Goal: Task Accomplishment & Management: Complete application form

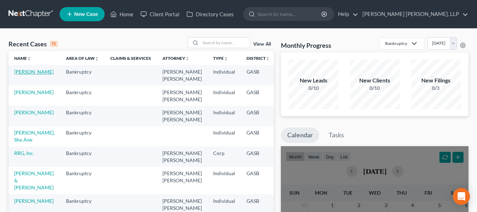
click at [21, 73] on link "[PERSON_NAME]" at bounding box center [33, 72] width 39 height 6
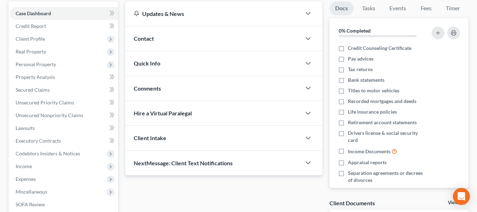
scroll to position [106, 0]
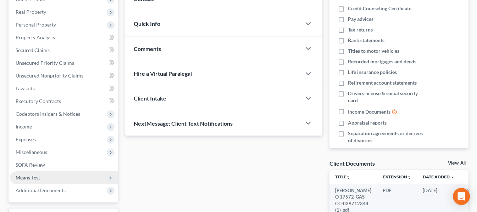
click at [45, 177] on span "Means Test" at bounding box center [64, 178] width 108 height 13
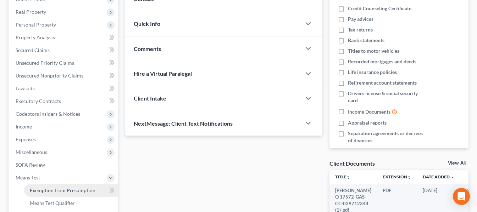
click at [75, 189] on span "Exemption from Presumption" at bounding box center [63, 191] width 66 height 6
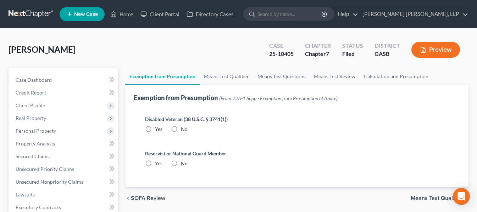
scroll to position [35, 0]
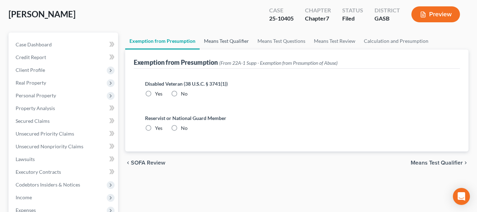
click at [225, 42] on link "Means Test Qualifier" at bounding box center [227, 41] width 54 height 17
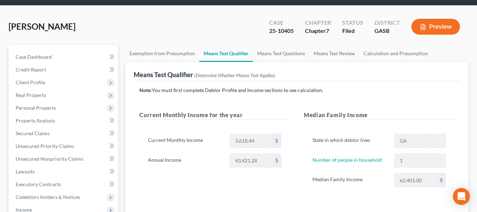
scroll to position [35, 0]
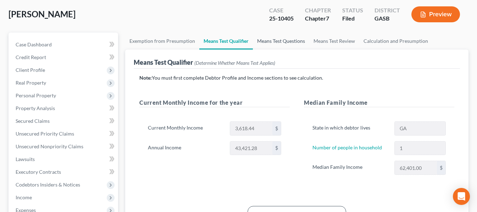
click at [291, 46] on link "Means Test Questions" at bounding box center [281, 41] width 56 height 17
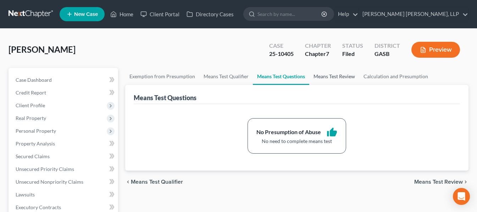
click at [334, 76] on link "Means Test Review" at bounding box center [334, 76] width 50 height 17
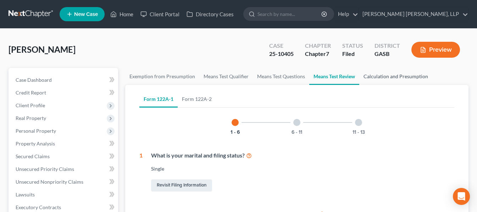
click at [371, 77] on link "Calculation and Presumption" at bounding box center [395, 76] width 73 height 17
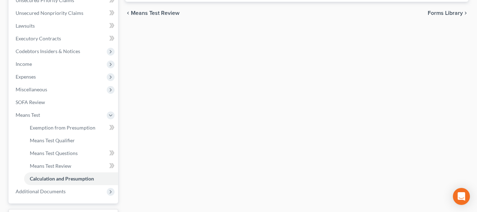
scroll to position [177, 0]
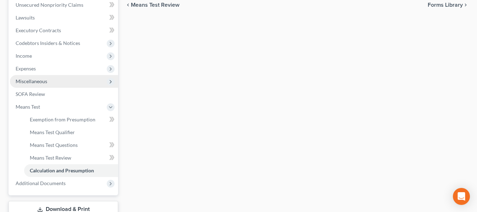
click at [68, 84] on span "Miscellaneous" at bounding box center [64, 81] width 108 height 13
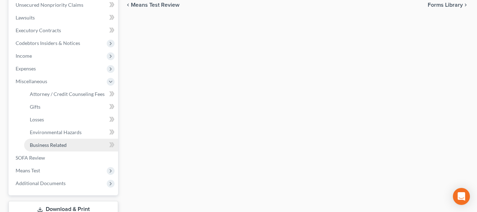
click at [58, 148] on span "Business Related" at bounding box center [48, 145] width 37 height 6
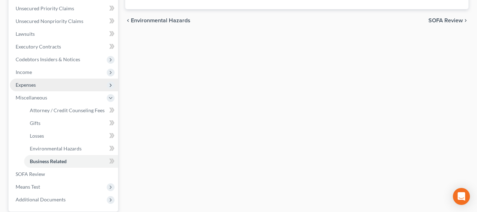
scroll to position [177, 0]
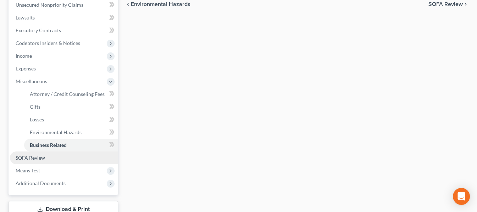
click at [51, 158] on link "SOFA Review" at bounding box center [64, 158] width 108 height 13
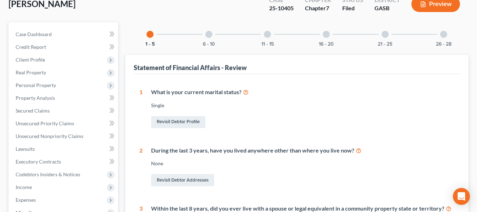
scroll to position [35, 0]
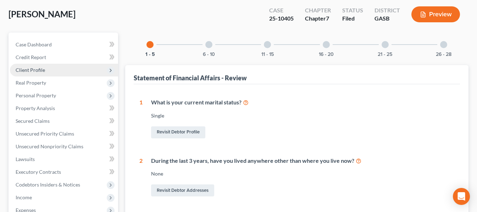
click at [68, 70] on span "Client Profile" at bounding box center [64, 70] width 108 height 13
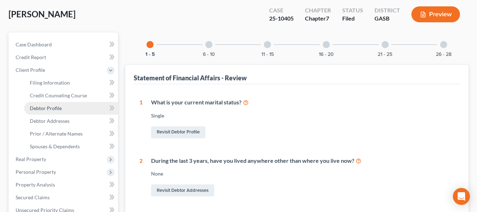
click at [65, 107] on link "Debtor Profile" at bounding box center [71, 108] width 94 height 13
select select "0"
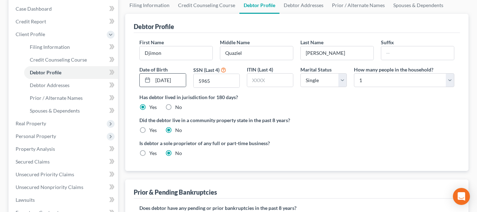
scroll to position [71, 0]
click at [151, 10] on link "Filing Information" at bounding box center [149, 5] width 49 height 17
select select "1"
select select "0"
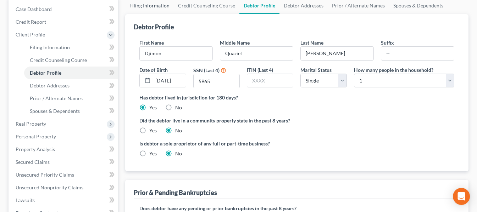
select select "10"
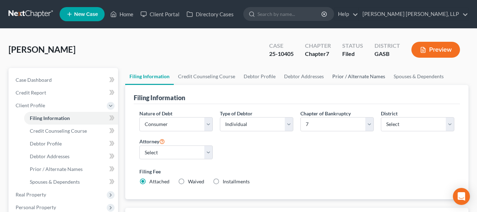
click at [339, 75] on link "Prior / Alternate Names" at bounding box center [358, 76] width 61 height 17
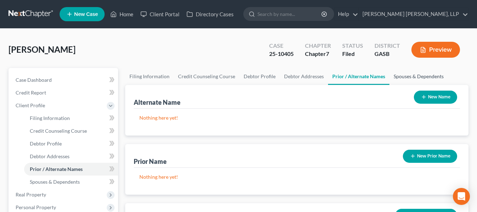
click at [389, 77] on link "Spouses & Dependents" at bounding box center [418, 76] width 58 height 17
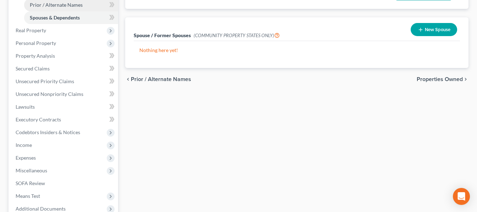
scroll to position [177, 0]
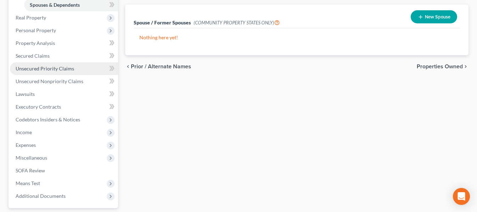
click at [55, 70] on span "Unsecured Priority Claims" at bounding box center [45, 69] width 58 height 6
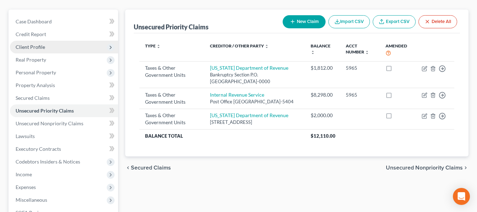
scroll to position [71, 0]
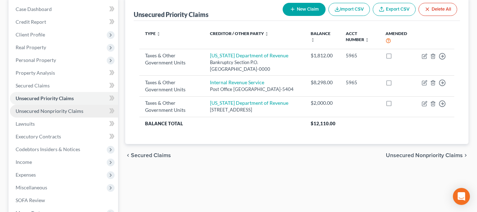
click at [85, 112] on link "Unsecured Nonpriority Claims" at bounding box center [64, 111] width 108 height 13
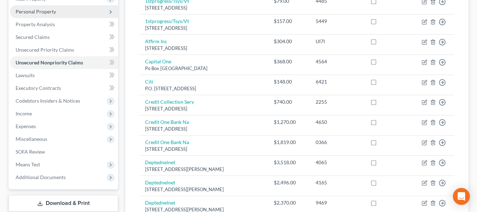
scroll to position [106, 0]
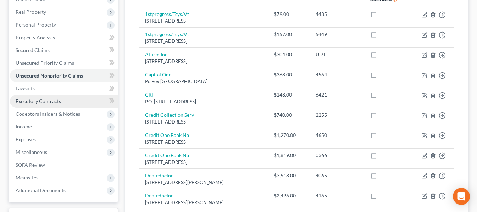
click at [82, 101] on link "Executory Contracts" at bounding box center [64, 101] width 108 height 13
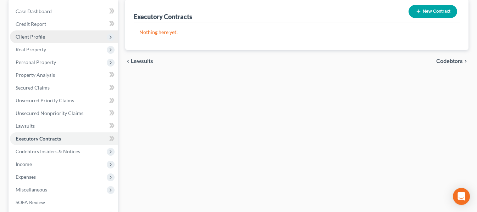
scroll to position [106, 0]
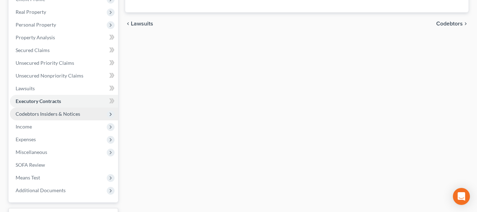
click at [79, 114] on span "Codebtors Insiders & Notices" at bounding box center [64, 114] width 108 height 13
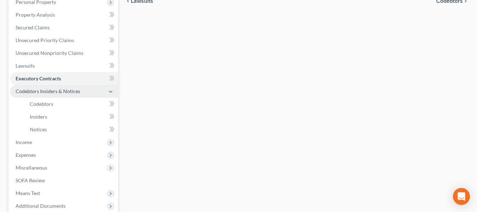
scroll to position [142, 0]
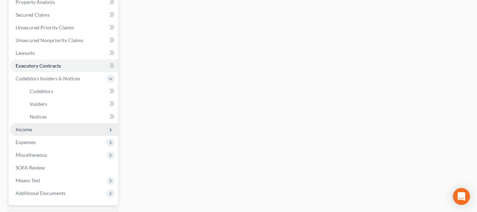
click at [76, 131] on span "Income" at bounding box center [64, 129] width 108 height 13
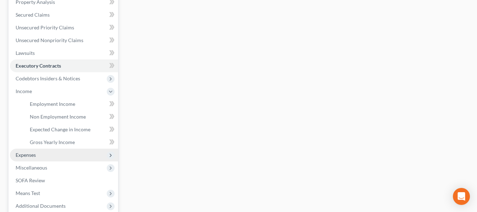
click at [75, 153] on span "Expenses" at bounding box center [64, 155] width 108 height 13
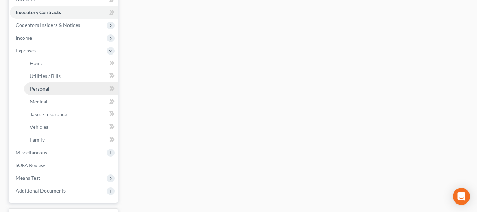
scroll to position [213, 0]
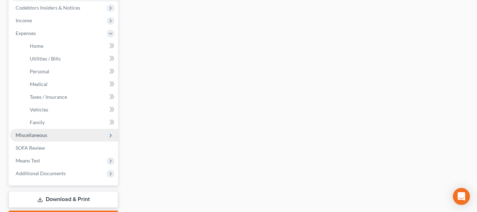
click at [82, 136] on span "Miscellaneous" at bounding box center [64, 135] width 108 height 13
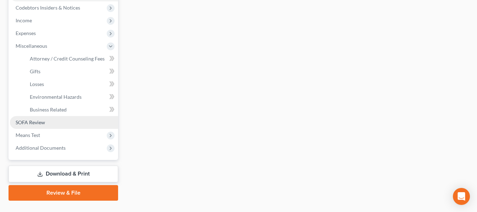
click at [65, 123] on link "SOFA Review" at bounding box center [64, 122] width 108 height 13
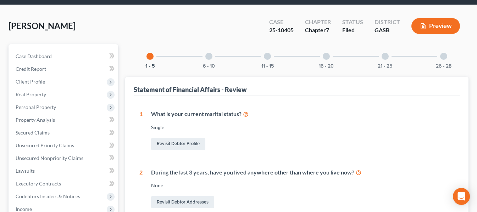
scroll to position [35, 0]
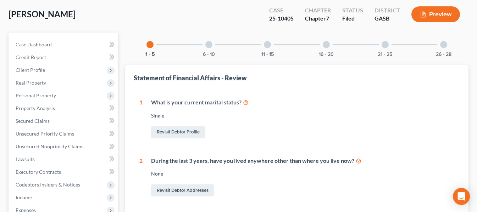
click at [208, 46] on div at bounding box center [208, 44] width 7 height 7
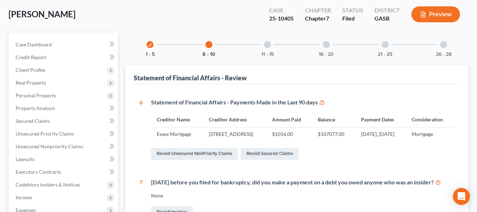
click at [267, 44] on div at bounding box center [267, 44] width 7 height 7
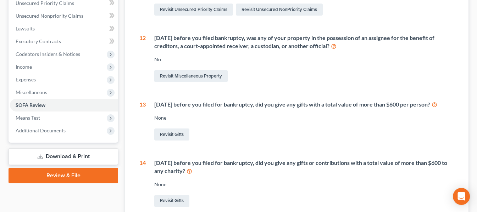
scroll to position [177, 0]
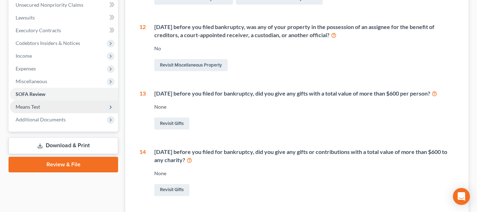
click at [90, 110] on span "Means Test" at bounding box center [64, 107] width 108 height 13
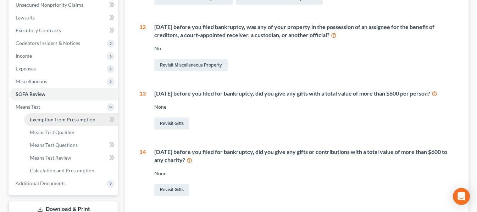
click at [90, 119] on span "Exemption from Presumption" at bounding box center [63, 120] width 66 height 6
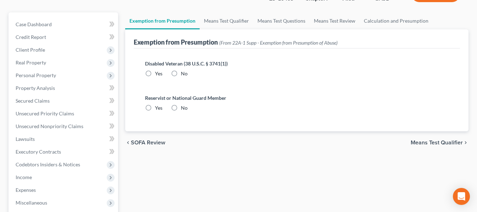
scroll to position [71, 0]
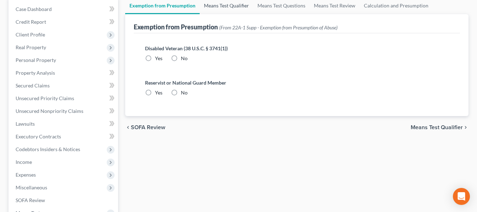
click at [227, 2] on link "Means Test Qualifier" at bounding box center [227, 5] width 54 height 17
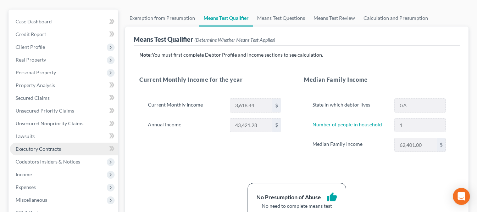
scroll to position [71, 0]
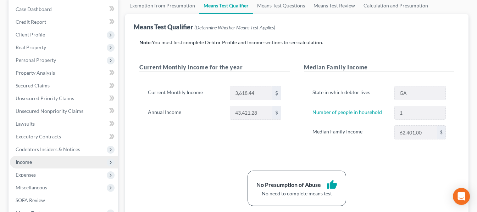
click at [43, 164] on span "Income" at bounding box center [64, 162] width 108 height 13
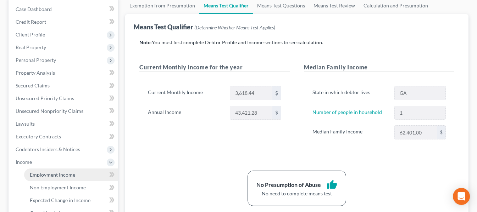
click at [91, 178] on link "Employment Income" at bounding box center [71, 175] width 94 height 13
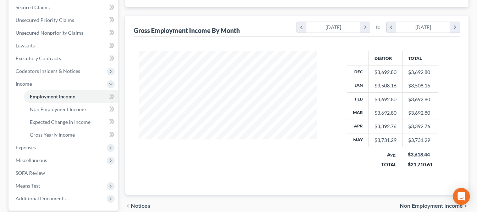
scroll to position [180, 0]
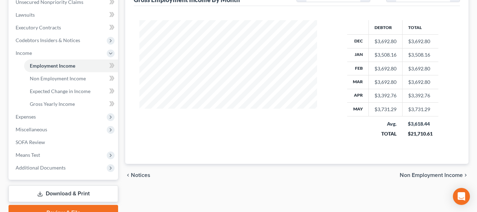
click at [63, 197] on link "Download & Print" at bounding box center [64, 194] width 110 height 17
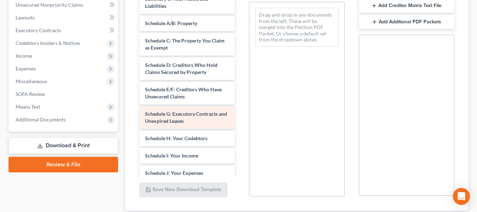
scroll to position [71, 0]
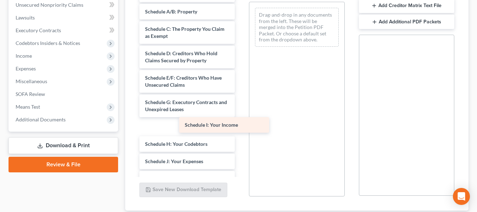
drag, startPoint x: 200, startPoint y: 142, endPoint x: 331, endPoint y: 114, distance: 134.8
click at [240, 114] on div "Schedule I: Your Income [PERSON_NAME], Djimon Q 17572-GAS-CC-039712344 (1)-pdf …" at bounding box center [187, 135] width 107 height 445
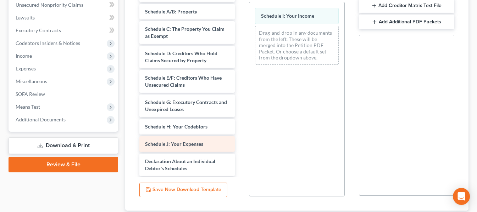
scroll to position [106, 0]
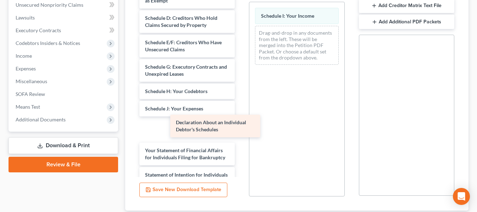
drag, startPoint x: 202, startPoint y: 130, endPoint x: 284, endPoint y: 119, distance: 82.3
click at [240, 119] on div "Declaration About an Individual Debtor's Schedules [PERSON_NAME], Djimon Q 1757…" at bounding box center [187, 92] width 107 height 428
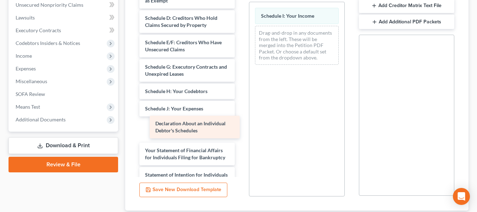
drag, startPoint x: 196, startPoint y: 134, endPoint x: 305, endPoint y: 125, distance: 109.2
click at [240, 126] on div "Declaration About an Individual Debtor's Schedules [PERSON_NAME], Djimon Q 1757…" at bounding box center [187, 92] width 107 height 428
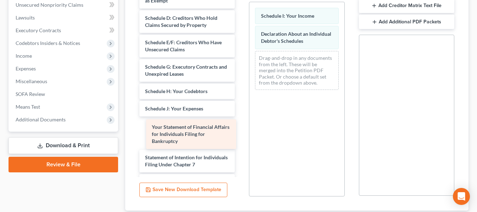
drag, startPoint x: 196, startPoint y: 140, endPoint x: 291, endPoint y: 122, distance: 96.0
click at [240, 123] on div "Your Statement of Financial Affairs for Individuals Filing for Bankruptcy [PERS…" at bounding box center [187, 83] width 107 height 410
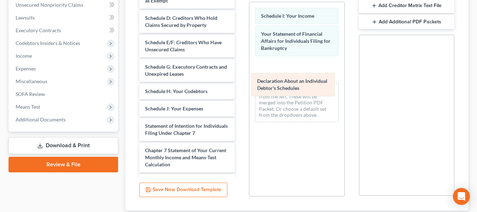
drag, startPoint x: 309, startPoint y: 37, endPoint x: 305, endPoint y: 91, distance: 54.7
click at [305, 91] on div "Declaration About an Individual Debtor's Schedules Schedule I: Your Income Decl…" at bounding box center [296, 65] width 95 height 126
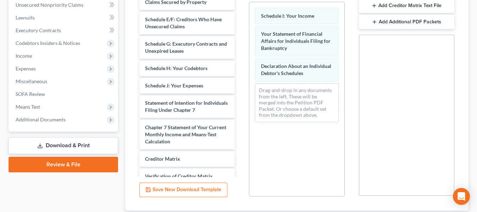
scroll to position [142, 0]
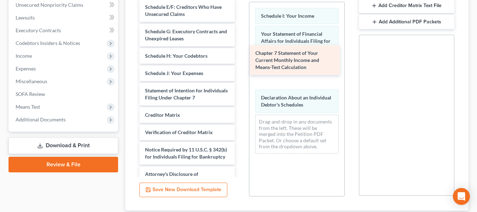
drag, startPoint x: 208, startPoint y: 120, endPoint x: 318, endPoint y: 64, distance: 123.3
click at [240, 62] on div "Chapter 7 Statement of Your Current Monthly Income and Means-Test Calculation […" at bounding box center [187, 15] width 107 height 347
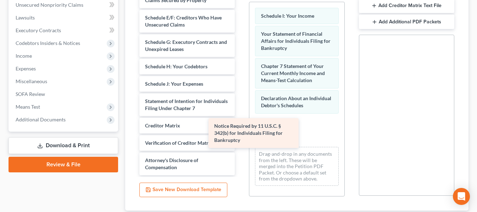
scroll to position [131, 0]
drag, startPoint x: 199, startPoint y: 140, endPoint x: 286, endPoint y: 139, distance: 87.2
click at [240, 139] on div "Notice Required by 11 U.S.C. § 342(b) for Individuals Filing for Bankruptcy [PE…" at bounding box center [187, 14] width 107 height 323
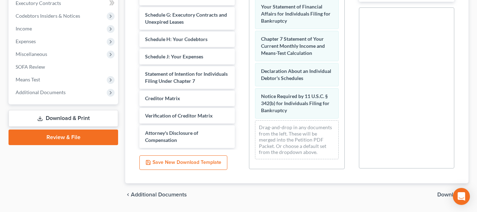
scroll to position [225, 0]
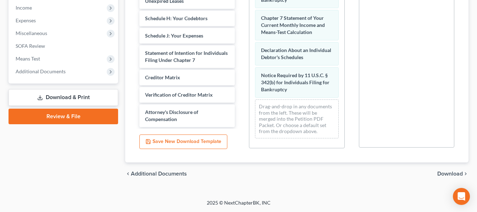
click at [441, 173] on span "Download" at bounding box center [450, 174] width 26 height 6
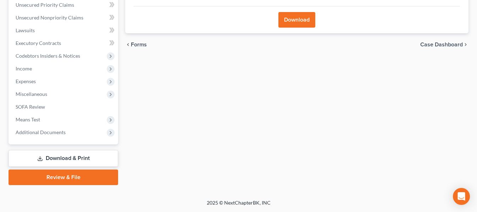
click at [304, 20] on button "Download" at bounding box center [296, 20] width 37 height 16
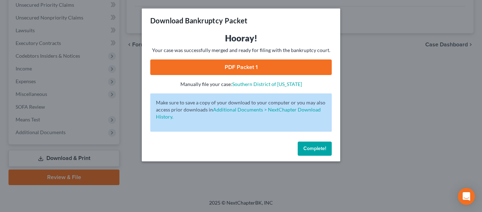
click at [257, 68] on link "PDF Packet 1" at bounding box center [240, 68] width 181 height 16
click at [307, 145] on button "Complete!" at bounding box center [315, 149] width 34 height 14
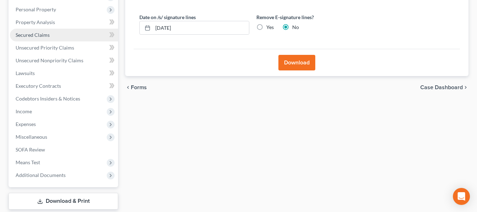
scroll to position [129, 0]
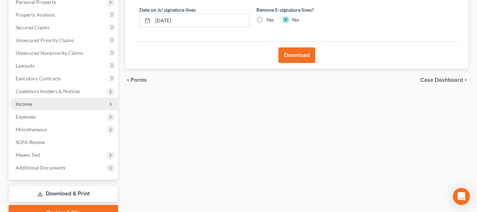
click at [63, 103] on span "Income" at bounding box center [64, 104] width 108 height 13
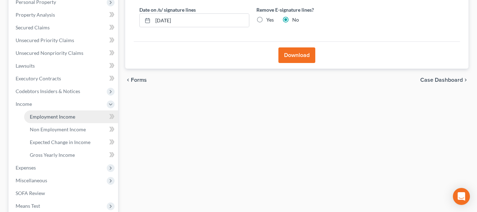
click at [83, 116] on link "Employment Income" at bounding box center [71, 117] width 94 height 13
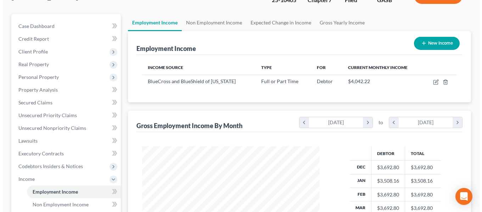
scroll to position [71, 0]
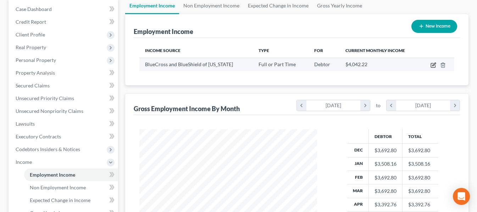
click at [432, 65] on icon "button" at bounding box center [433, 65] width 6 height 6
select select "0"
select select "42"
select select "2"
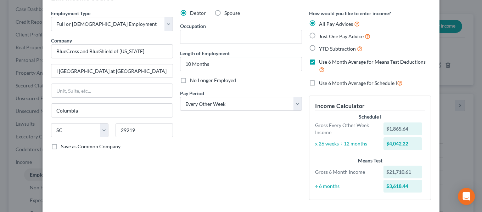
scroll to position [35, 0]
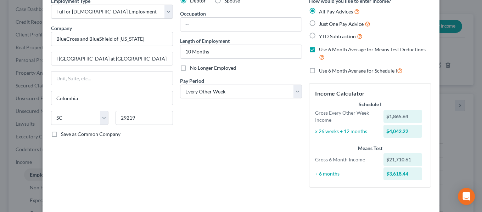
click at [319, 71] on label "Use 6 Month Average for Schedule I" at bounding box center [361, 71] width 84 height 8
click at [322, 71] on input "Use 6 Month Average for Schedule I" at bounding box center [324, 69] width 5 height 5
checkbox input "true"
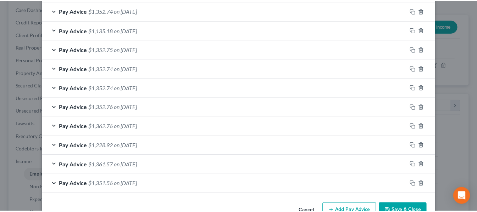
scroll to position [317, 0]
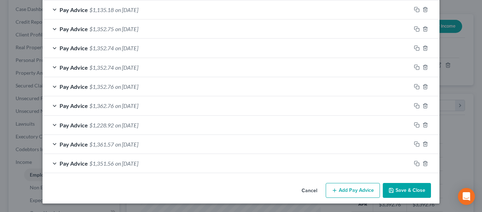
click at [396, 188] on button "Save & Close" at bounding box center [407, 190] width 48 height 15
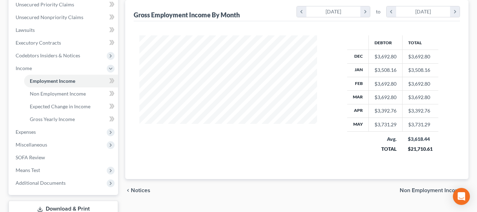
scroll to position [177, 0]
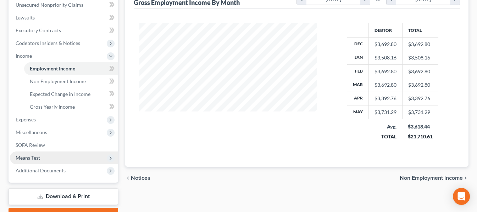
click at [50, 156] on span "Means Test" at bounding box center [64, 158] width 108 height 13
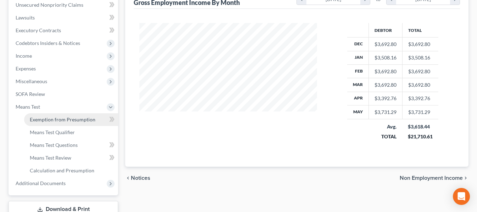
click at [87, 118] on span "Exemption from Presumption" at bounding box center [63, 120] width 66 height 6
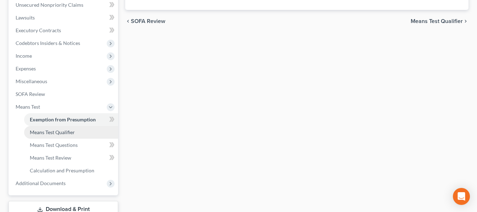
click at [83, 130] on link "Means Test Qualifier" at bounding box center [71, 132] width 94 height 13
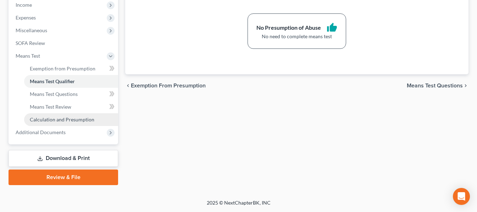
scroll to position [193, 0]
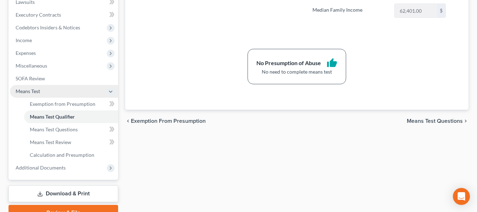
click at [66, 93] on span "Means Test" at bounding box center [64, 91] width 108 height 13
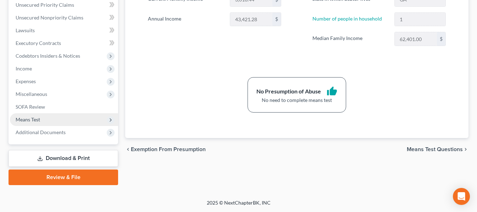
scroll to position [164, 0]
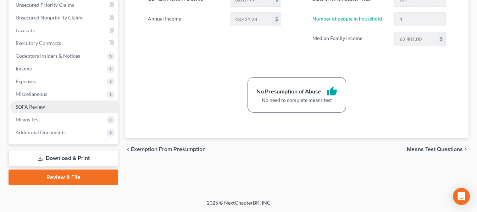
click at [68, 108] on link "SOFA Review" at bounding box center [64, 107] width 108 height 13
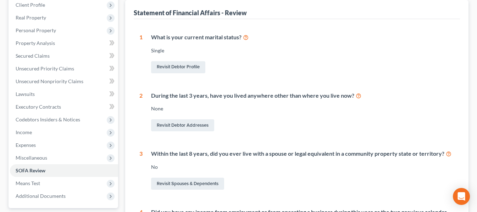
scroll to position [71, 0]
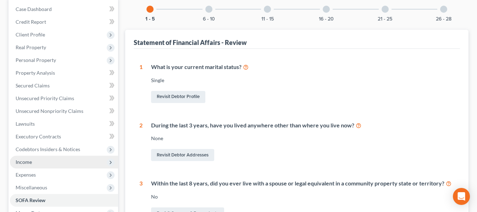
click at [63, 158] on span "Income" at bounding box center [64, 162] width 108 height 13
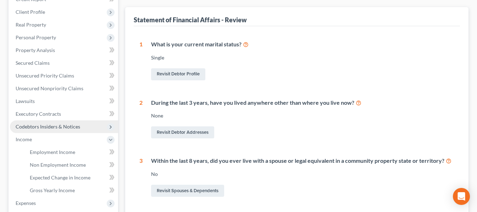
scroll to position [106, 0]
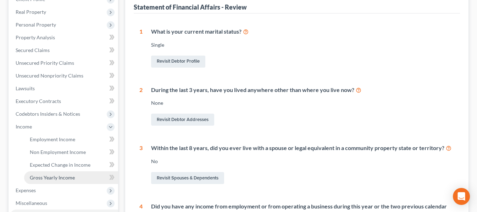
click at [53, 173] on link "Gross Yearly Income" at bounding box center [71, 178] width 94 height 13
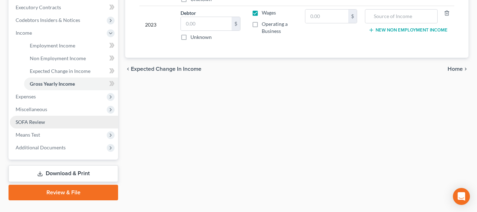
scroll to position [213, 0]
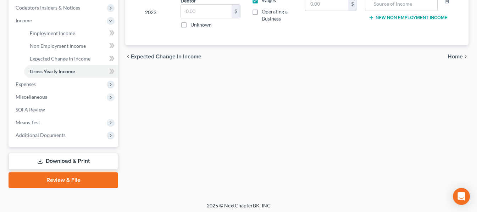
click at [82, 163] on link "Download & Print" at bounding box center [64, 161] width 110 height 17
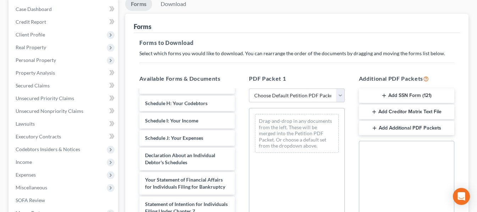
scroll to position [213, 0]
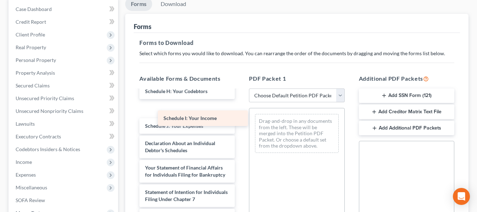
drag, startPoint x: 205, startPoint y: 107, endPoint x: 296, endPoint y: 158, distance: 104.7
click at [240, 158] on div "Schedule I: Your Income [PERSON_NAME], Djimon Q 17572-GAS-CC-039712344 (1)-pdf …" at bounding box center [187, 100] width 107 height 445
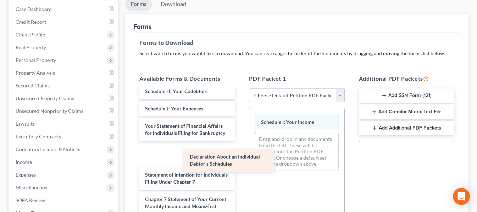
drag, startPoint x: 193, startPoint y: 127, endPoint x: 260, endPoint y: 174, distance: 82.1
click at [240, 174] on div "Declaration About an Individual Debtor's Schedules [PERSON_NAME], Djimon Q 1757…" at bounding box center [187, 92] width 107 height 428
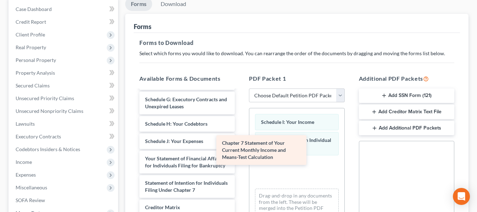
scroll to position [194, 0]
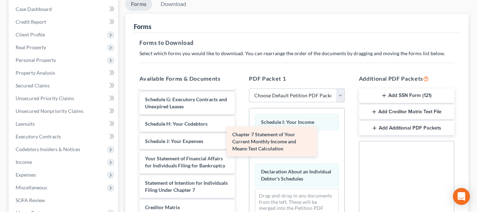
drag, startPoint x: 181, startPoint y: 177, endPoint x: 269, endPoint y: 143, distance: 94.1
click at [240, 143] on div "Chapter 7 Statement of Your Current Monthly Income and Means-Test Calculation […" at bounding box center [187, 95] width 107 height 371
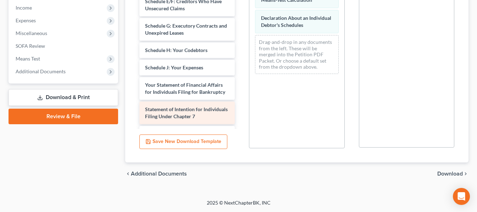
scroll to position [88, 0]
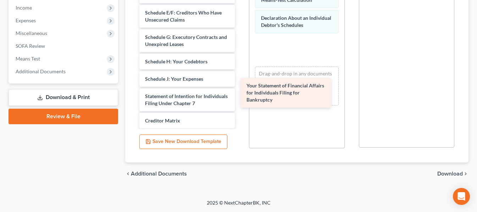
drag, startPoint x: 209, startPoint y: 100, endPoint x: 312, endPoint y: 88, distance: 104.2
click at [240, 89] on div "Your Statement of Financial Affairs for Individuals Filing for Bankruptcy [PERS…" at bounding box center [187, 21] width 107 height 347
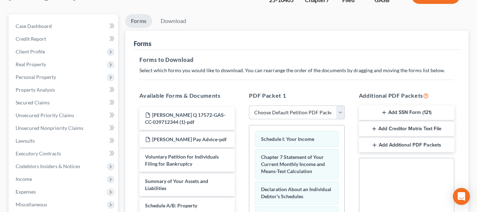
scroll to position [48, 0]
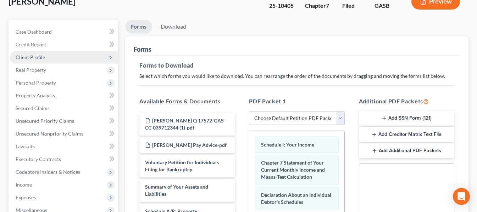
click at [70, 58] on span "Client Profile" at bounding box center [64, 57] width 108 height 13
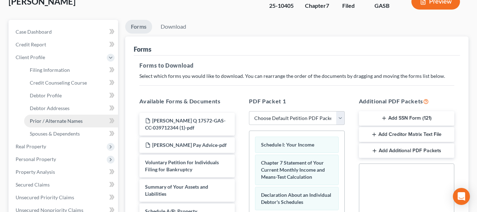
click at [61, 121] on span "Prior / Alternate Names" at bounding box center [56, 121] width 53 height 6
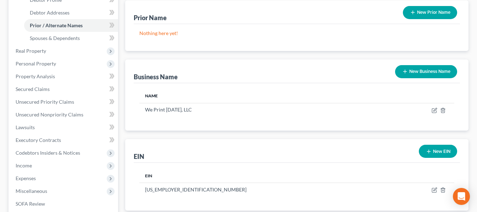
scroll to position [135, 0]
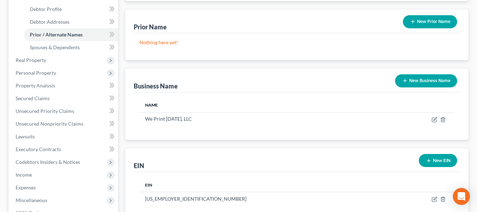
click at [419, 83] on button "New Business Name" at bounding box center [426, 80] width 62 height 13
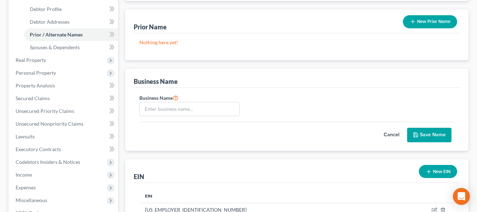
click at [398, 135] on button "Cancel" at bounding box center [391, 135] width 31 height 14
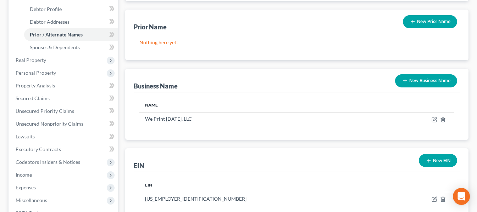
click at [407, 82] on button "New Business Name" at bounding box center [426, 80] width 62 height 13
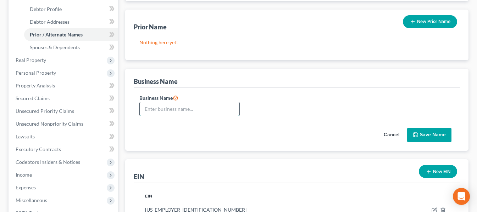
click at [213, 103] on input "text" at bounding box center [190, 108] width 100 height 13
type input "[PERSON_NAME] Bookkeeping Corp."
click at [432, 133] on button "Save Name" at bounding box center [429, 135] width 44 height 15
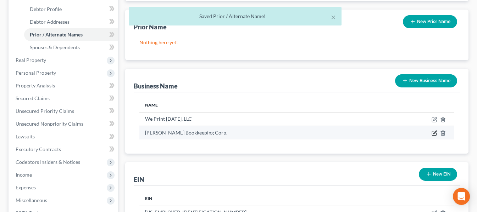
click at [434, 134] on icon "button" at bounding box center [434, 132] width 3 height 3
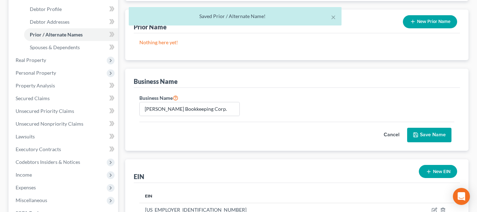
click at [434, 134] on button "Save Name" at bounding box center [429, 135] width 44 height 15
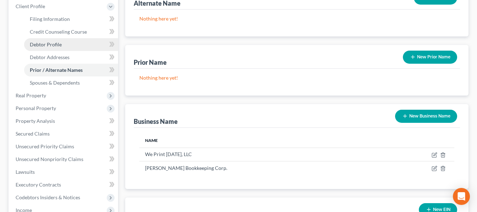
click at [77, 44] on link "Debtor Profile" at bounding box center [71, 44] width 94 height 13
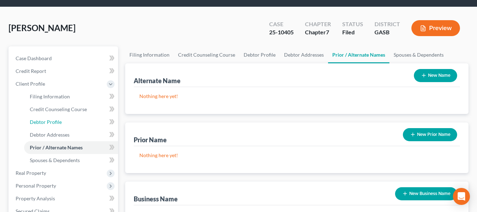
select select "0"
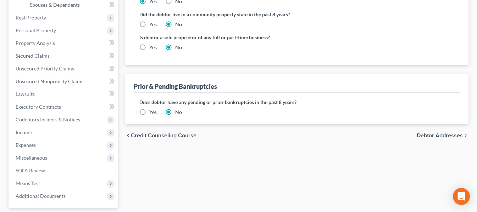
scroll to position [213, 0]
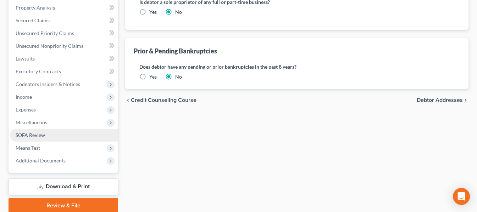
click at [52, 133] on link "SOFA Review" at bounding box center [64, 135] width 108 height 13
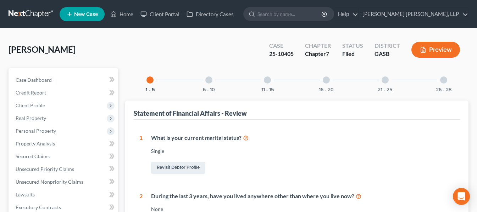
click at [442, 83] on div at bounding box center [443, 80] width 7 height 7
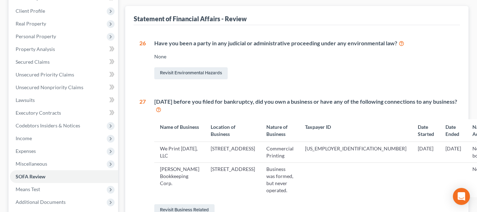
scroll to position [142, 0]
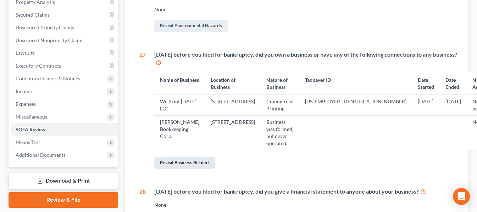
click at [204, 167] on link "Revisit Business Related" at bounding box center [184, 163] width 60 height 12
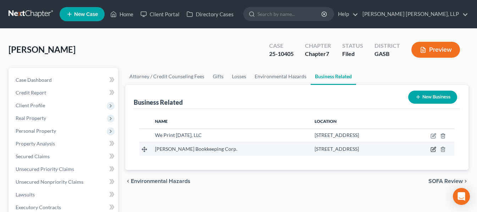
click at [432, 150] on icon "button" at bounding box center [433, 150] width 6 height 6
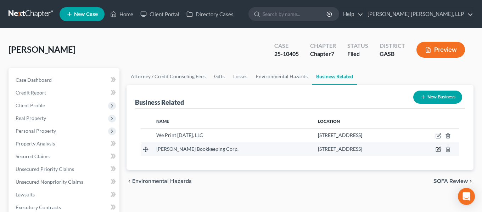
select select "member"
select select "10"
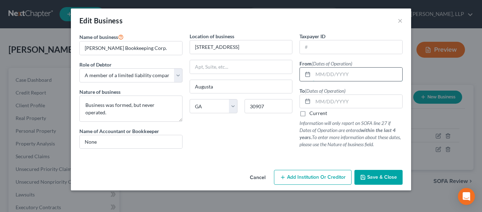
click at [368, 75] on input "text" at bounding box center [357, 74] width 89 height 13
type input "N/A"
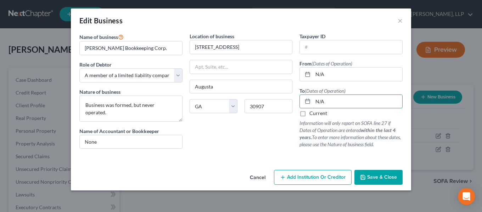
type input "N/A"
click at [371, 175] on span "Save & Close" at bounding box center [382, 177] width 30 height 6
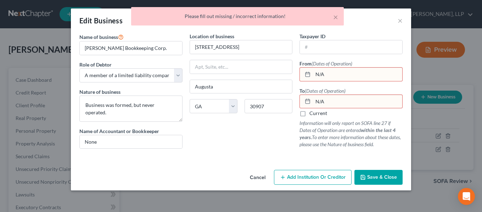
drag, startPoint x: 345, startPoint y: 73, endPoint x: 297, endPoint y: 77, distance: 48.1
click at [297, 77] on div "Taxpayer ID From (Dates of Operation) N/A To (Dates of Operation) N/A Current I…" at bounding box center [351, 94] width 110 height 122
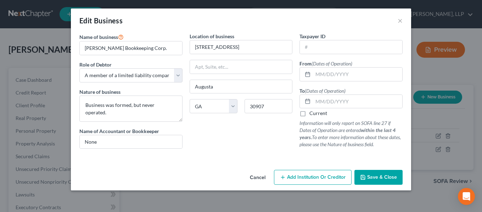
click at [370, 173] on button "Save & Close" at bounding box center [378, 177] width 48 height 15
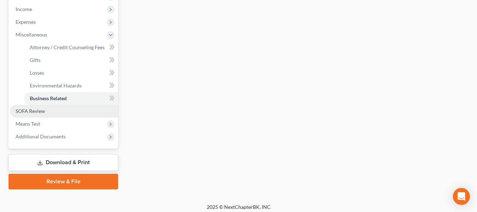
scroll to position [228, 0]
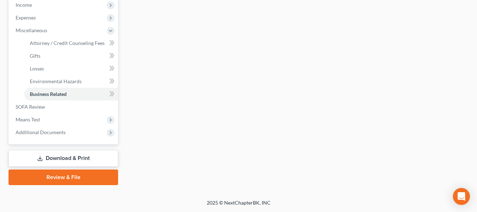
click at [88, 155] on link "Download & Print" at bounding box center [64, 158] width 110 height 17
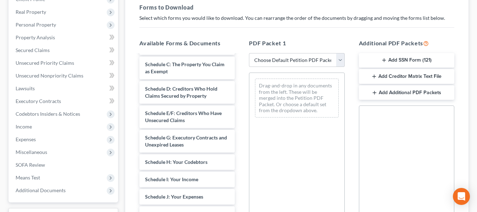
scroll to position [142, 0]
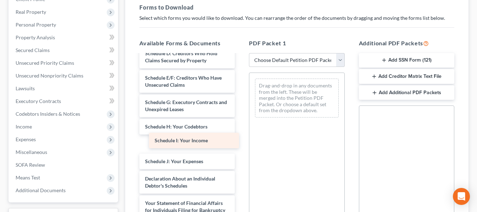
drag, startPoint x: 200, startPoint y: 142, endPoint x: 352, endPoint y: 143, distance: 151.7
click at [240, 143] on div "Schedule I: Your Income [PERSON_NAME], Djimon Q 17572-GAS-CC-039712344 (1)-pdf …" at bounding box center [187, 135] width 107 height 445
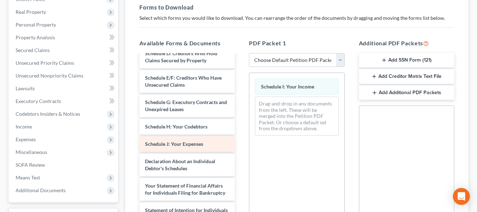
scroll to position [177, 0]
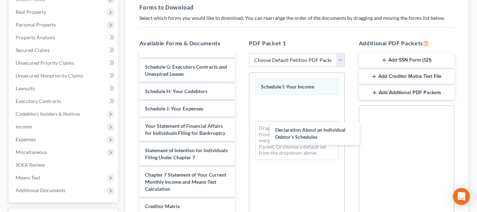
drag, startPoint x: 205, startPoint y: 133, endPoint x: 339, endPoint y: 138, distance: 133.7
click at [240, 138] on div "Declaration About an Individual Debtor's Schedules [PERSON_NAME], Djimon Q 1757…" at bounding box center [187, 79] width 107 height 403
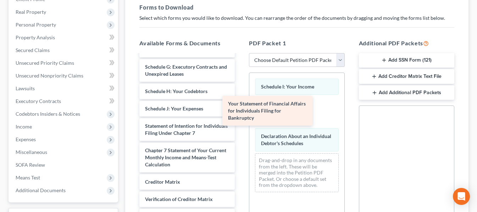
drag, startPoint x: 211, startPoint y: 139, endPoint x: 294, endPoint y: 117, distance: 85.9
click at [240, 117] on div "Your Statement of Financial Affairs for Individuals Filing for Bankruptcy [PERS…" at bounding box center [187, 67] width 107 height 379
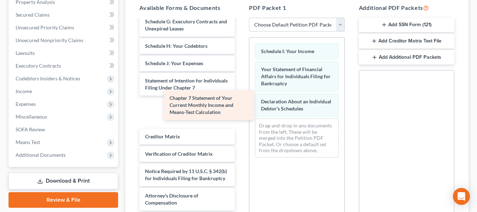
scroll to position [163, 0]
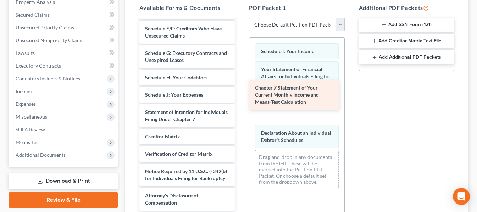
drag, startPoint x: 184, startPoint y: 114, endPoint x: 294, endPoint y: 104, distance: 110.4
click at [240, 104] on div "Chapter 7 Statement of Your Current Monthly Income and Means-Test Calculation […" at bounding box center [187, 37] width 107 height 347
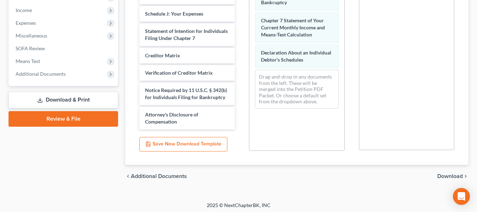
scroll to position [225, 0]
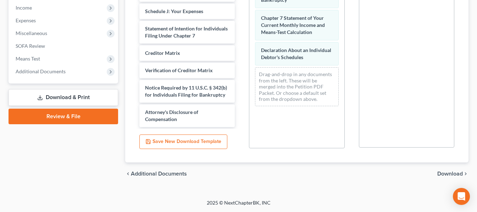
click at [441, 171] on span "Download" at bounding box center [450, 174] width 26 height 6
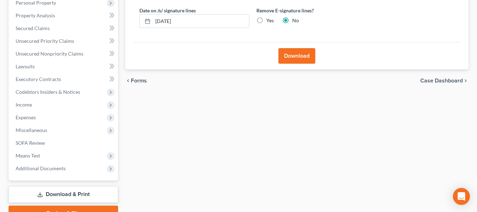
scroll to position [94, 0]
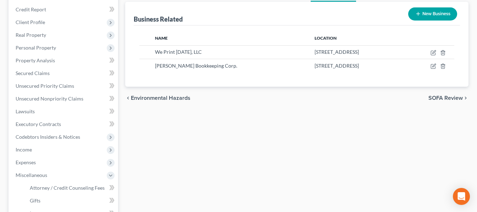
scroll to position [58, 0]
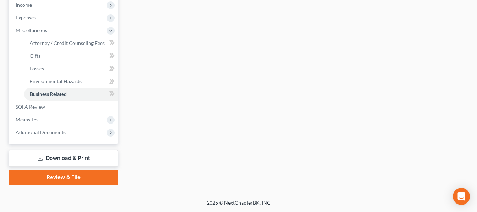
click at [61, 159] on link "Download & Print" at bounding box center [64, 158] width 110 height 17
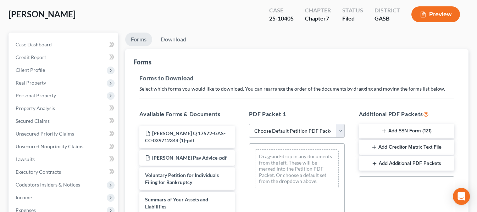
scroll to position [71, 0]
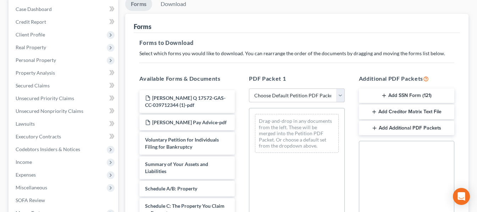
click at [279, 97] on select "Choose Default Petition PDF Packet Complete Bankruptcy Petition (all forms and …" at bounding box center [296, 96] width 95 height 14
select select "2"
click at [249, 89] on select "Choose Default Petition PDF Packet Complete Bankruptcy Petition (all forms and …" at bounding box center [296, 96] width 95 height 14
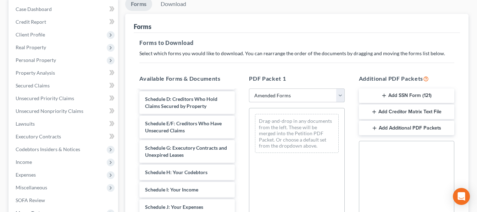
scroll to position [106, 0]
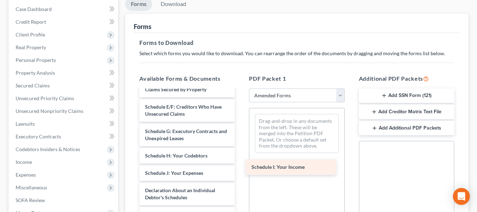
drag, startPoint x: 178, startPoint y: 173, endPoint x: 291, endPoint y: 161, distance: 113.0
click at [240, 161] on div "Schedule I: Your Income Voluntary Petition for Individuals Filing for Bankruptc…" at bounding box center [187, 177] width 107 height 386
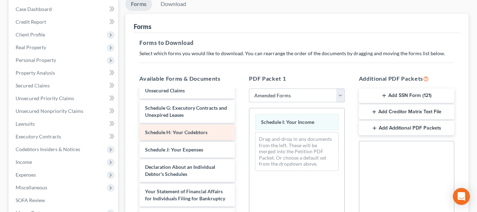
scroll to position [142, 0]
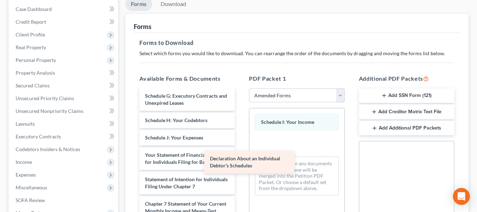
drag, startPoint x: 196, startPoint y: 157, endPoint x: 263, endPoint y: 161, distance: 66.4
click at [240, 161] on div "Declaration About an Individual Debtor's Schedules Voluntary Petition for Indiv…" at bounding box center [187, 129] width 107 height 361
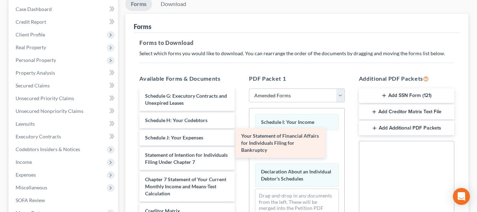
drag, startPoint x: 187, startPoint y: 162, endPoint x: 284, endPoint y: 143, distance: 98.6
click at [240, 143] on div "Your Statement of Financial Affairs for Individuals Filing for Bankruptcy Volun…" at bounding box center [187, 117] width 107 height 337
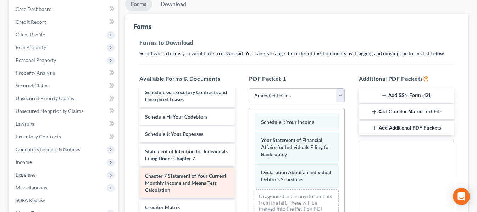
scroll to position [121, 0]
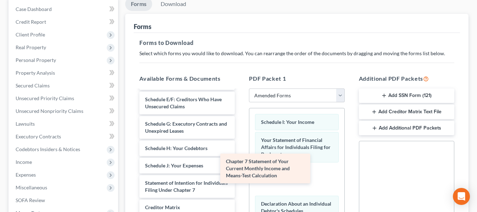
drag, startPoint x: 188, startPoint y: 172, endPoint x: 269, endPoint y: 165, distance: 81.5
click at [240, 165] on div "Chapter 7 Statement of Your Current Monthly Income and Means-Test Calculation V…" at bounding box center [187, 129] width 107 height 305
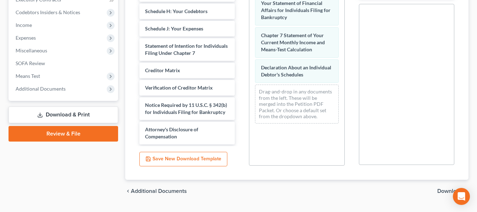
scroll to position [225, 0]
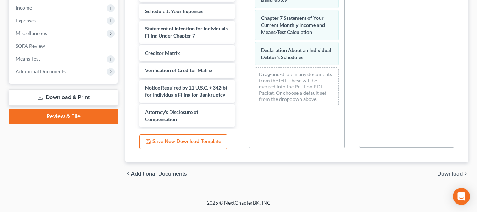
click at [440, 173] on span "Download" at bounding box center [450, 174] width 26 height 6
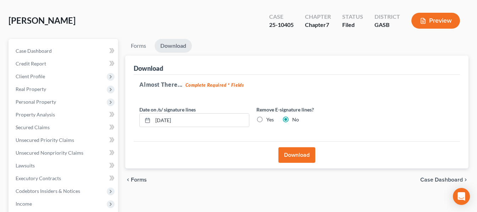
scroll to position [23, 0]
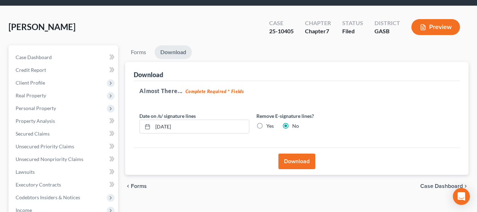
click at [288, 156] on button "Download" at bounding box center [296, 162] width 37 height 16
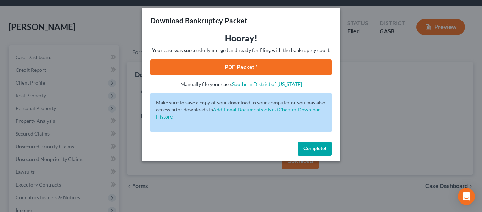
click at [196, 71] on link "PDF Packet 1" at bounding box center [240, 68] width 181 height 16
click at [124, 132] on div "Download Bankruptcy Packet Hooray! Your case was successfully merged and ready …" at bounding box center [241, 106] width 482 height 212
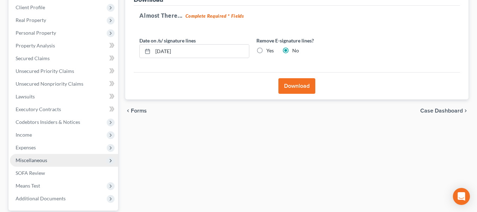
scroll to position [129, 0]
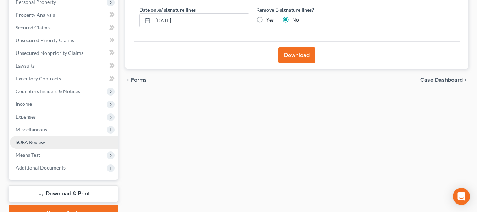
click at [50, 146] on link "SOFA Review" at bounding box center [64, 142] width 108 height 13
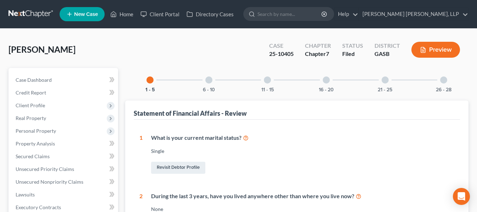
click at [442, 80] on div at bounding box center [443, 80] width 7 height 7
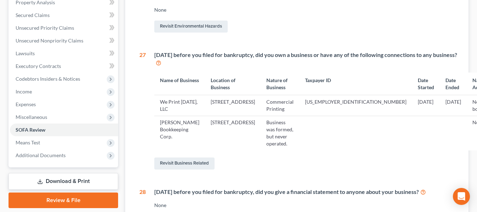
scroll to position [142, 0]
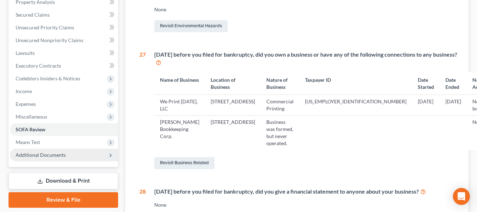
click at [100, 157] on span "Additional Documents" at bounding box center [64, 155] width 108 height 13
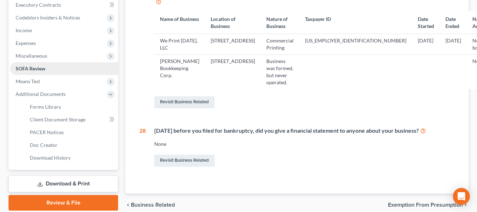
scroll to position [213, 0]
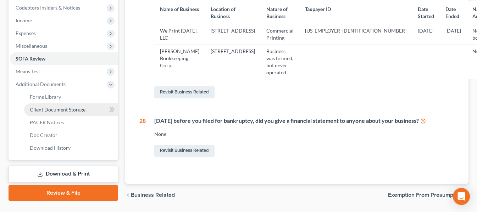
click at [77, 104] on link "Client Document Storage" at bounding box center [71, 110] width 94 height 13
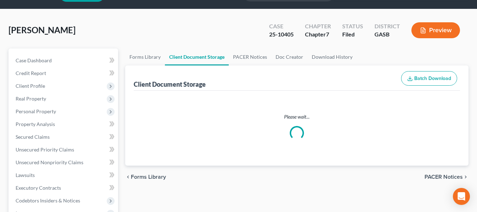
scroll to position [2, 0]
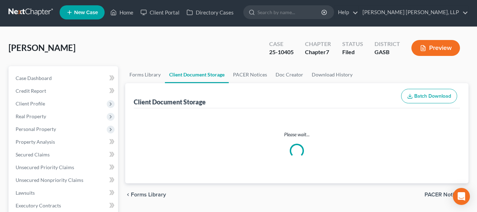
select select "0"
select select "1"
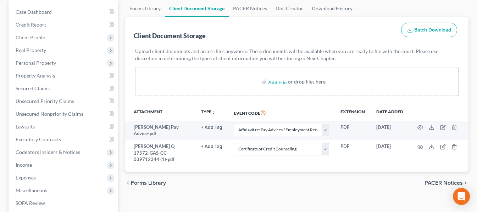
scroll to position [71, 0]
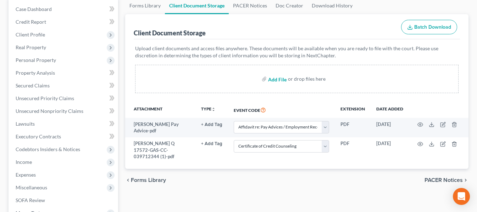
click at [280, 80] on input "file" at bounding box center [276, 79] width 17 height 13
type input "C:\fakepath\[PERSON_NAME] Sofa Supplement.pdf"
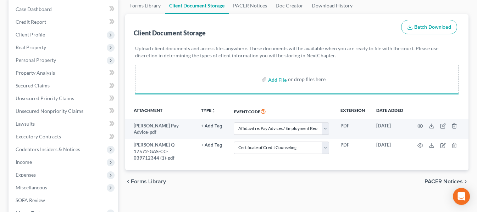
select select "0"
select select "1"
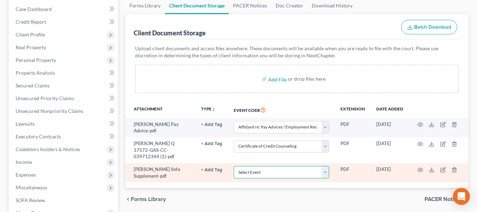
click at [312, 172] on select "Select Event Affidavit re: Pay Advices / Employment Records Certificate of Cred…" at bounding box center [281, 172] width 95 height 12
click at [234, 166] on select "Select Event Affidavit re: Pay Advices / Employment Records Certificate of Cred…" at bounding box center [281, 172] width 95 height 12
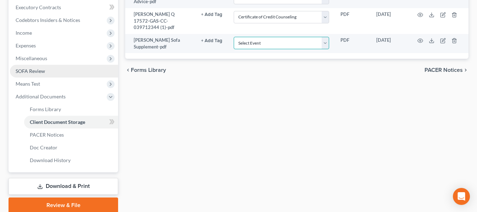
scroll to position [213, 0]
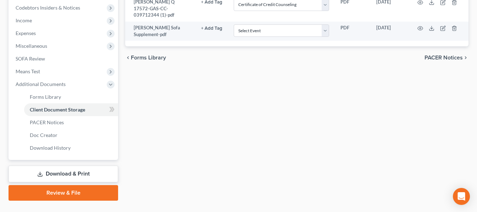
click at [88, 167] on link "Download & Print" at bounding box center [64, 174] width 110 height 17
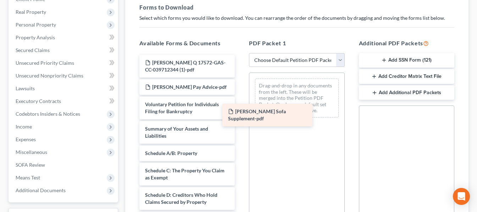
drag, startPoint x: 208, startPoint y: 62, endPoint x: 292, endPoint y: 111, distance: 97.1
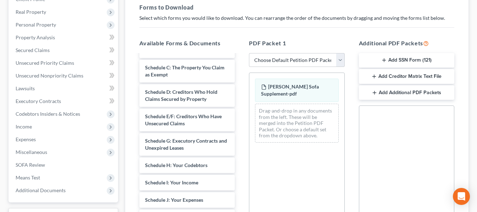
scroll to position [106, 0]
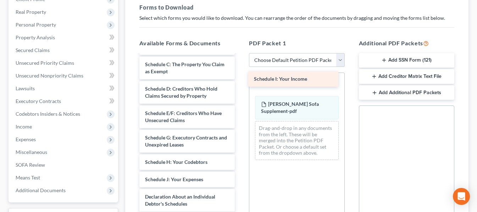
drag, startPoint x: 179, startPoint y: 175, endPoint x: 287, endPoint y: 74, distance: 148.2
click at [240, 74] on div "Schedule I: Your Income [PERSON_NAME], Djimon Q 17572-GAS-CC-039712344 (1)-pdf …" at bounding box center [187, 163] width 107 height 428
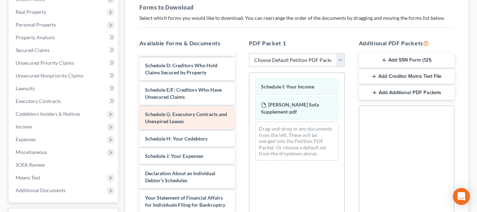
scroll to position [142, 0]
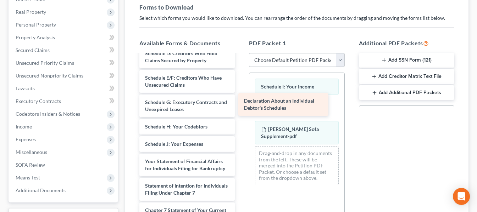
drag, startPoint x: 196, startPoint y: 159, endPoint x: 295, endPoint y: 99, distance: 115.7
click at [240, 99] on div "Declaration About an Individual Debtor's Schedules [PERSON_NAME], Djimon Q 1757…" at bounding box center [187, 114] width 107 height 403
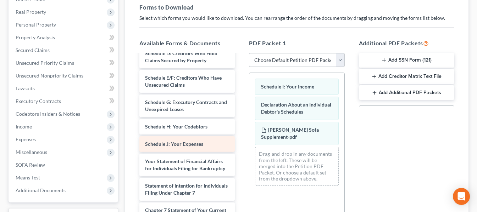
scroll to position [177, 0]
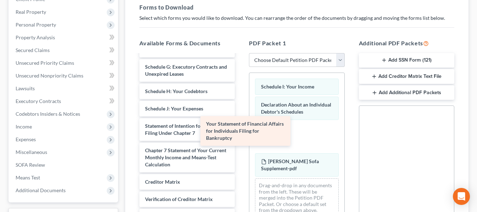
drag, startPoint x: 211, startPoint y: 139, endPoint x: 285, endPoint y: 140, distance: 73.7
click at [240, 139] on div "Your Statement of Financial Affairs for Individuals Filing for Bankruptcy [PERS…" at bounding box center [187, 67] width 107 height 379
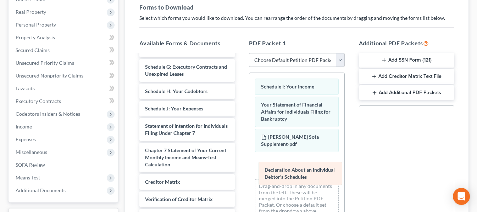
drag, startPoint x: 293, startPoint y: 114, endPoint x: 297, endPoint y: 180, distance: 65.3
click at [297, 180] on div "Declaration About an Individual Debtor's Schedules Schedule I: Your Income Decl…" at bounding box center [296, 148] width 95 height 151
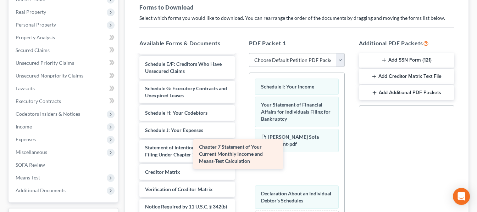
scroll to position [163, 0]
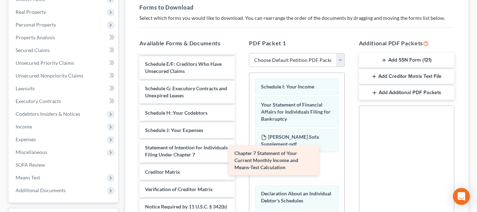
drag, startPoint x: 211, startPoint y: 153, endPoint x: 301, endPoint y: 157, distance: 90.1
click at [240, 157] on div "Chapter 7 Statement of Your Current Monthly Income and Means-Test Calculation […" at bounding box center [187, 72] width 107 height 347
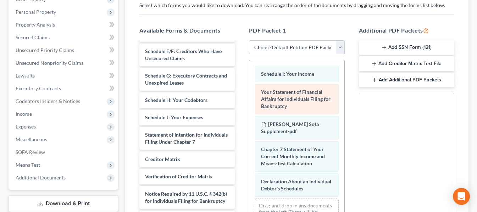
scroll to position [106, 0]
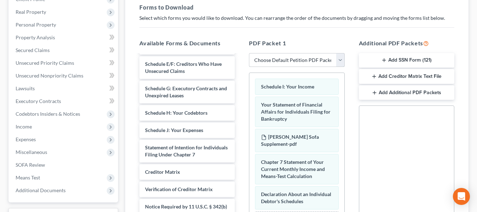
click at [337, 61] on select "Choose Default Petition PDF Packet Complete Bankruptcy Petition (all forms and …" at bounding box center [296, 60] width 95 height 14
select select "2"
click at [249, 53] on select "Choose Default Petition PDF Packet Complete Bankruptcy Petition (all forms and …" at bounding box center [296, 60] width 95 height 14
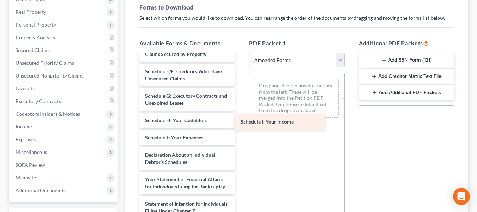
drag, startPoint x: 189, startPoint y: 139, endPoint x: 290, endPoint y: 117, distance: 103.7
click at [240, 117] on div "Schedule I: Your Income Voluntary Petition for Individuals Filing for Bankruptc…" at bounding box center [187, 142] width 107 height 386
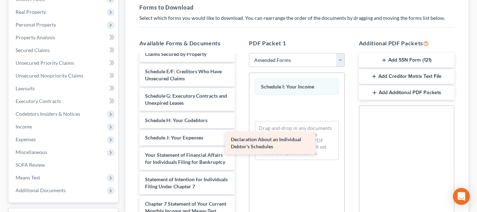
drag, startPoint x: 203, startPoint y: 155, endPoint x: 307, endPoint y: 128, distance: 108.1
click at [240, 134] on div "Declaration About an Individual Debtor's Schedules Voluntary Petition for Indiv…" at bounding box center [187, 129] width 107 height 361
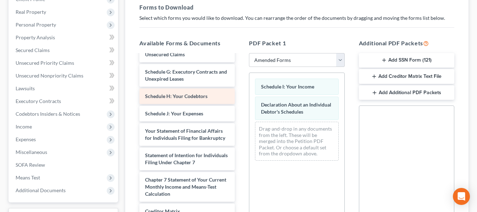
scroll to position [142, 0]
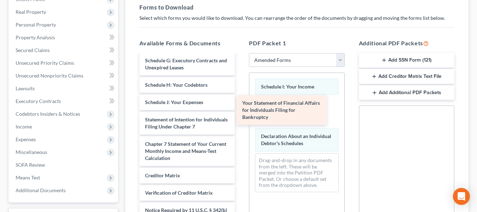
drag, startPoint x: 216, startPoint y: 124, endPoint x: 312, endPoint y: 108, distance: 97.8
click at [240, 108] on div "Your Statement of Financial Affairs for Individuals Filing for Bankruptcy Volun…" at bounding box center [187, 81] width 107 height 337
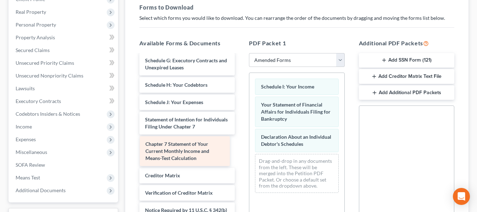
scroll to position [121, 0]
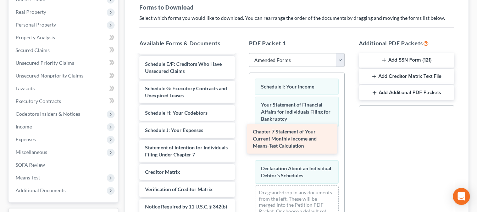
drag, startPoint x: 208, startPoint y: 144, endPoint x: 317, endPoint y: 132, distance: 108.8
click at [240, 132] on div "Chapter 7 Statement of Your Current Monthly Income and Means-Test Calculation V…" at bounding box center [187, 93] width 107 height 305
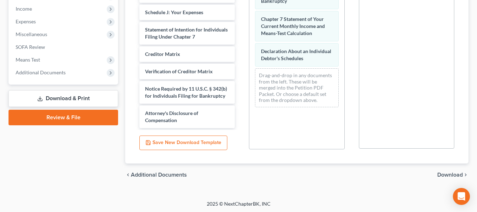
scroll to position [225, 0]
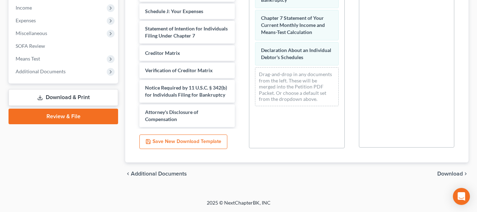
click at [446, 174] on span "Download" at bounding box center [450, 174] width 26 height 6
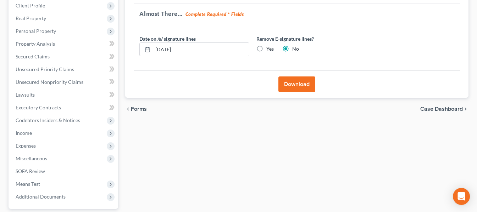
scroll to position [94, 0]
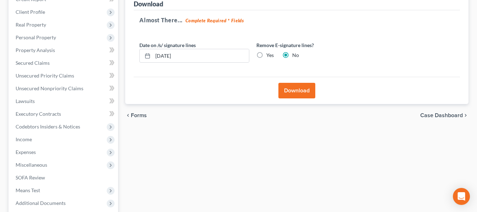
click at [299, 86] on button "Download" at bounding box center [296, 91] width 37 height 16
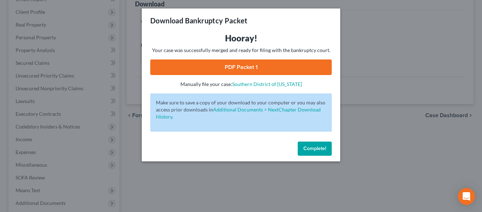
click at [285, 72] on link "PDF Packet 1" at bounding box center [240, 68] width 181 height 16
click at [308, 146] on span "Complete!" at bounding box center [314, 149] width 23 height 6
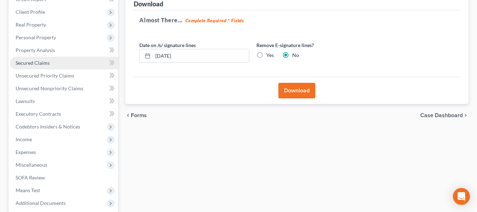
scroll to position [58, 0]
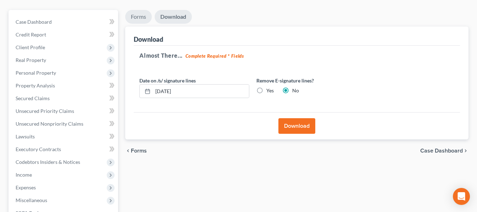
click at [140, 22] on link "Forms" at bounding box center [138, 17] width 27 height 14
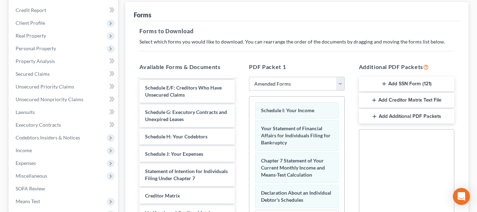
scroll to position [94, 0]
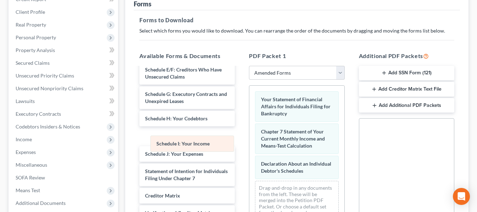
drag, startPoint x: 296, startPoint y: 99, endPoint x: 189, endPoint y: 145, distance: 116.6
click at [249, 145] on div "Schedule I: Your Income Schedule I: Your Income Your Statement of Financial Aff…" at bounding box center [296, 156] width 95 height 140
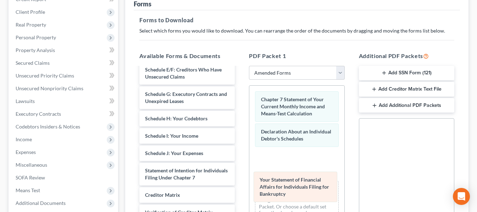
drag, startPoint x: 287, startPoint y: 113, endPoint x: 287, endPoint y: 195, distance: 82.6
click at [287, 195] on div "Your Statement of Financial Affairs for Individuals Filing for Bankruptcy Your …" at bounding box center [296, 156] width 95 height 140
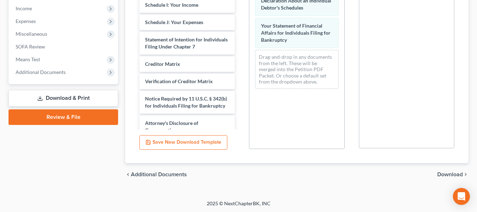
scroll to position [225, 0]
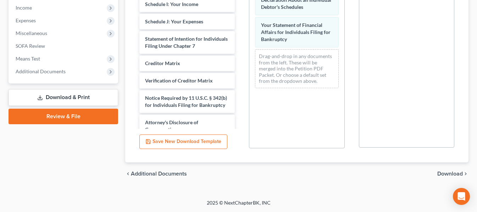
click at [443, 173] on span "Download" at bounding box center [450, 174] width 26 height 6
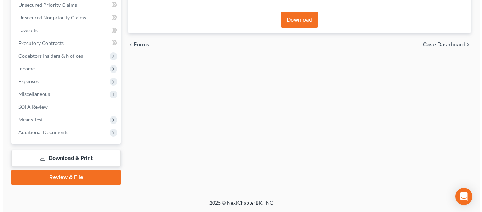
scroll to position [164, 0]
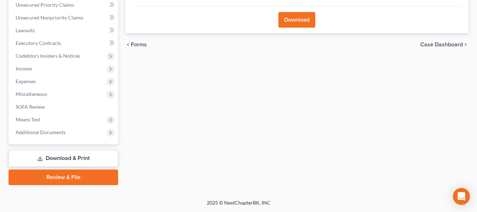
click at [300, 26] on button "Download" at bounding box center [296, 20] width 37 height 16
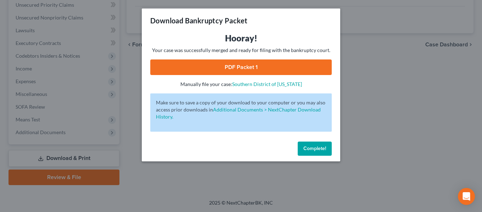
click at [255, 62] on link "PDF Packet 1" at bounding box center [240, 68] width 181 height 16
